Goal: Register for event/course

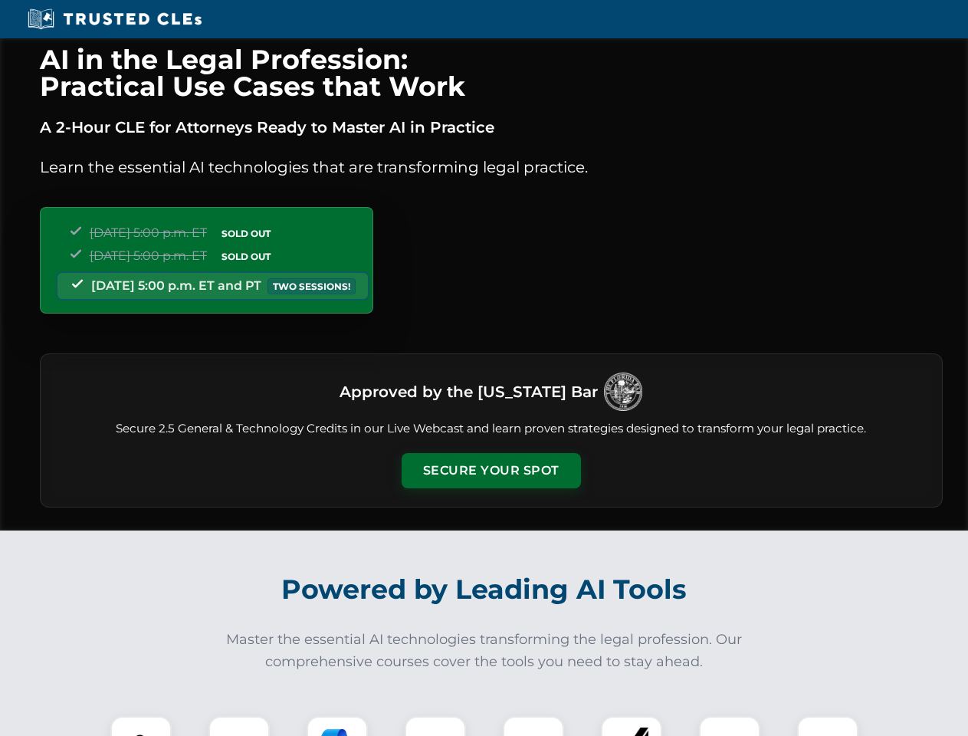
click at [490, 471] on button "Secure Your Spot" at bounding box center [491, 470] width 179 height 35
click at [141, 726] on img at bounding box center [141, 746] width 44 height 44
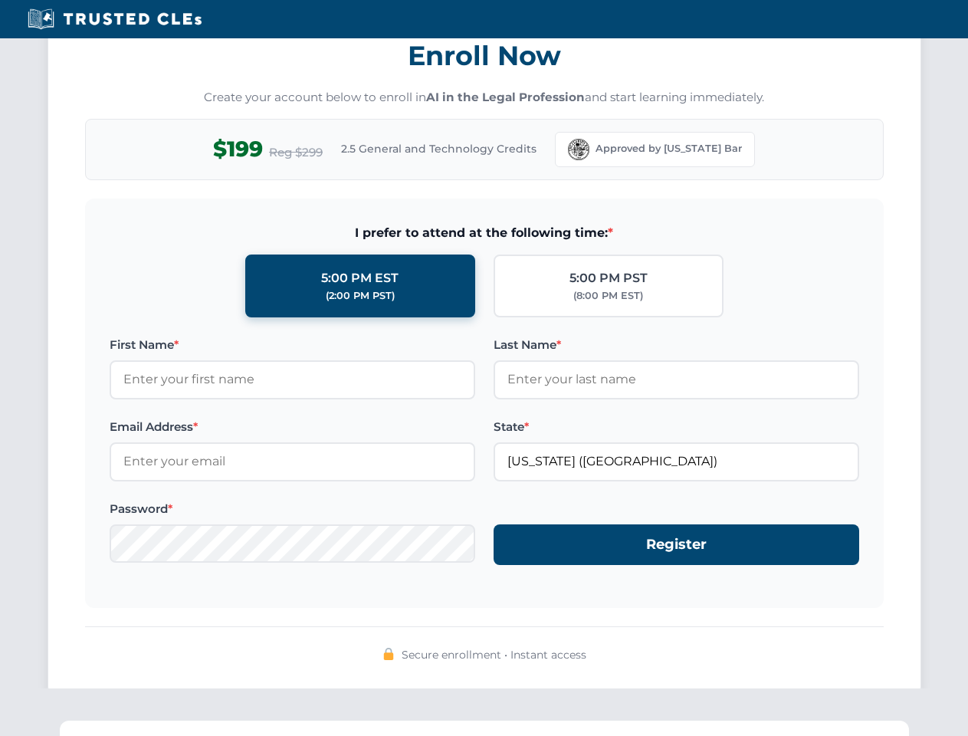
scroll to position [1504, 0]
